Goal: Task Accomplishment & Management: Manage account settings

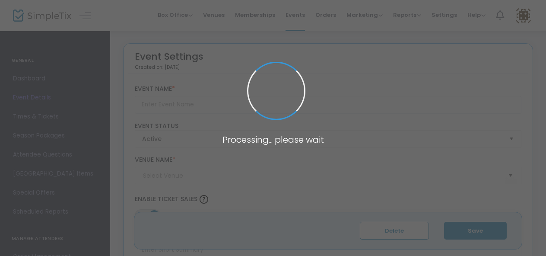
type input "Gingerbread Houses with Santa: Hands-On"
type textarea "Recommended for ages [DEMOGRAPHIC_DATA] and under.Join us for a magical holiday…"
type input "6.0000 %"
type input "Register Now"
type input "La Bonne Vie"
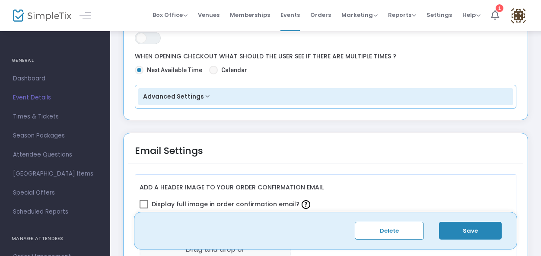
scroll to position [941, 0]
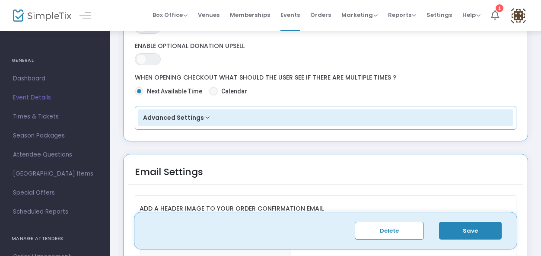
click at [475, 229] on button "Save" at bounding box center [470, 231] width 63 height 18
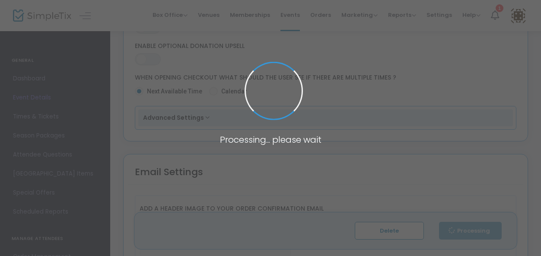
radio input "false"
radio input "true"
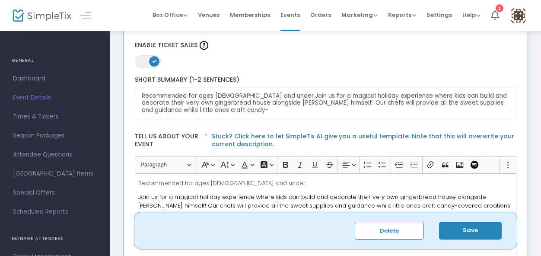
scroll to position [155, 0]
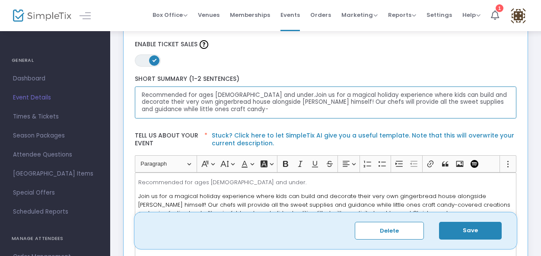
click at [253, 96] on textarea "Recommended for ages [DEMOGRAPHIC_DATA] and under.Join us for a magical holiday…" at bounding box center [326, 102] width 382 height 32
drag, startPoint x: 253, startPoint y: 96, endPoint x: 138, endPoint y: 92, distance: 114.9
click at [138, 92] on textarea "Recommended for ages [DEMOGRAPHIC_DATA] and under.Join us for a magical holiday…" at bounding box center [326, 102] width 382 height 32
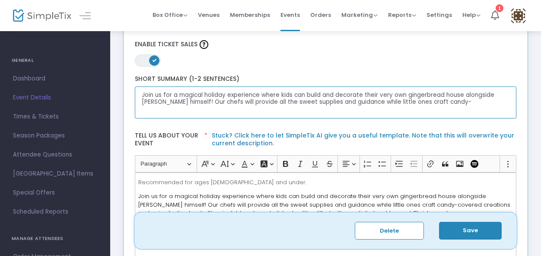
drag, startPoint x: 184, startPoint y: 101, endPoint x: 501, endPoint y: 97, distance: 317.4
click at [504, 100] on textarea "Join us for a magical holiday experience where kids can build and decorate thei…" at bounding box center [326, 102] width 382 height 32
type textarea "Join us for a magical holiday experience where kids can build and decorate thei…"
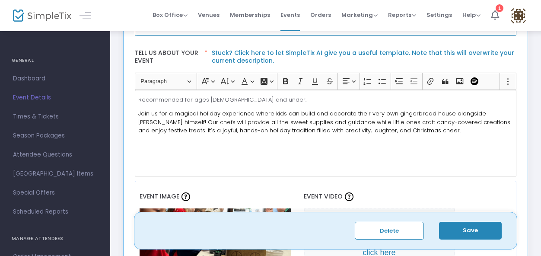
scroll to position [239, 0]
